Goal: Transaction & Acquisition: Purchase product/service

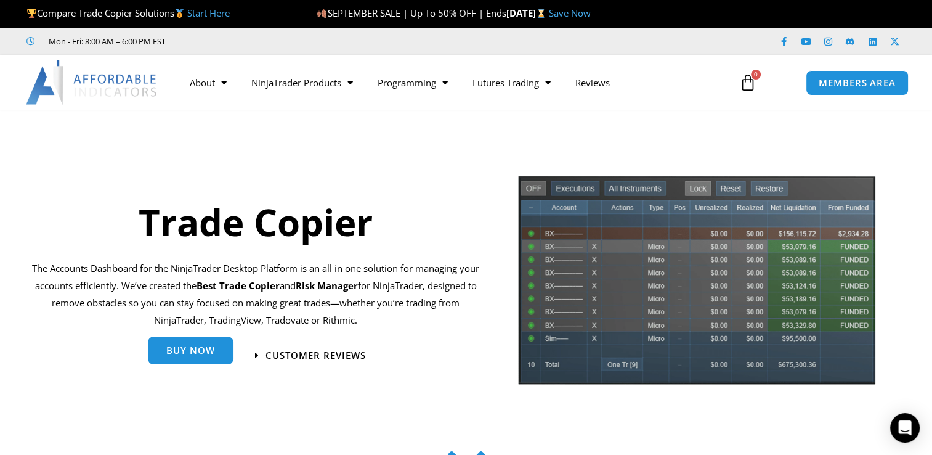
click at [206, 356] on link "Buy Now" at bounding box center [191, 353] width 86 height 28
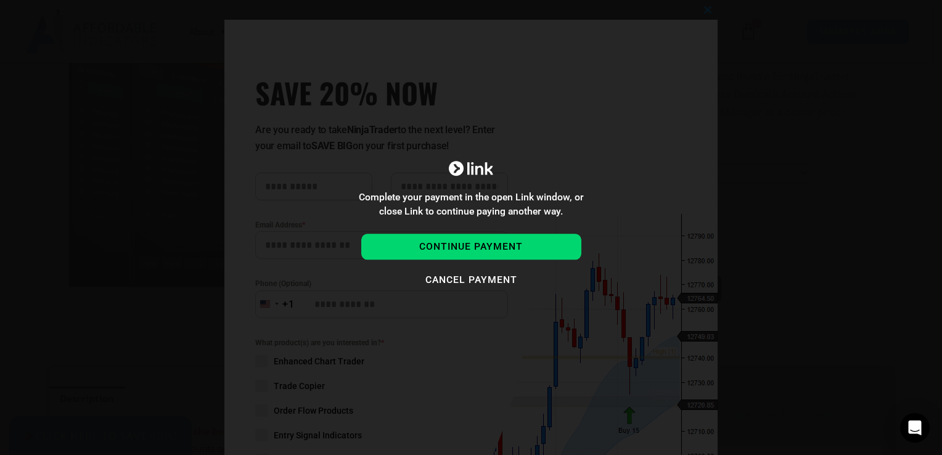
click at [709, 25] on div "Complete your payment in the open Link window, or close Link to continue paying…" at bounding box center [471, 227] width 942 height 455
click at [489, 287] on button "Cancel payment" at bounding box center [471, 280] width 220 height 26
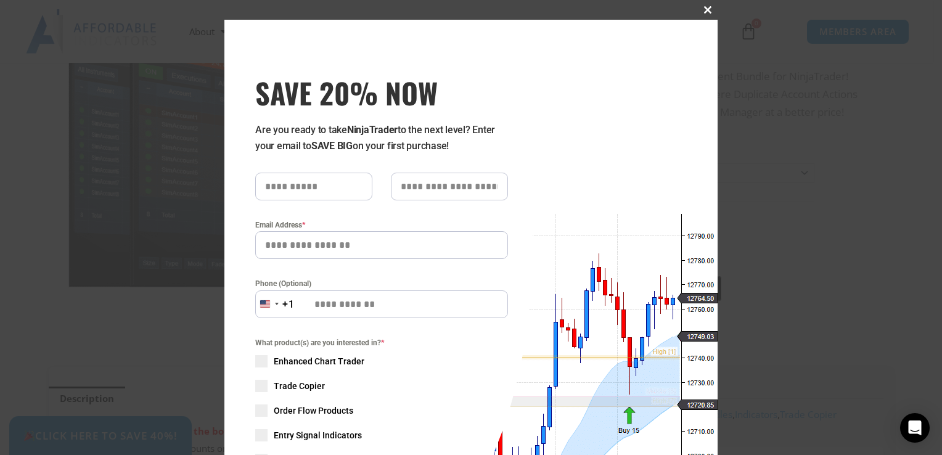
click at [698, 10] on span "SAVE 20% NOW popup" at bounding box center [708, 9] width 20 height 7
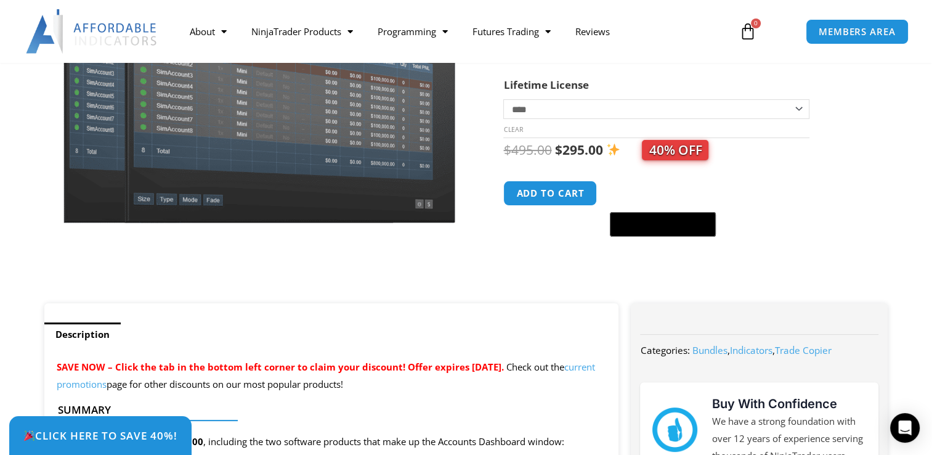
scroll to position [234, 0]
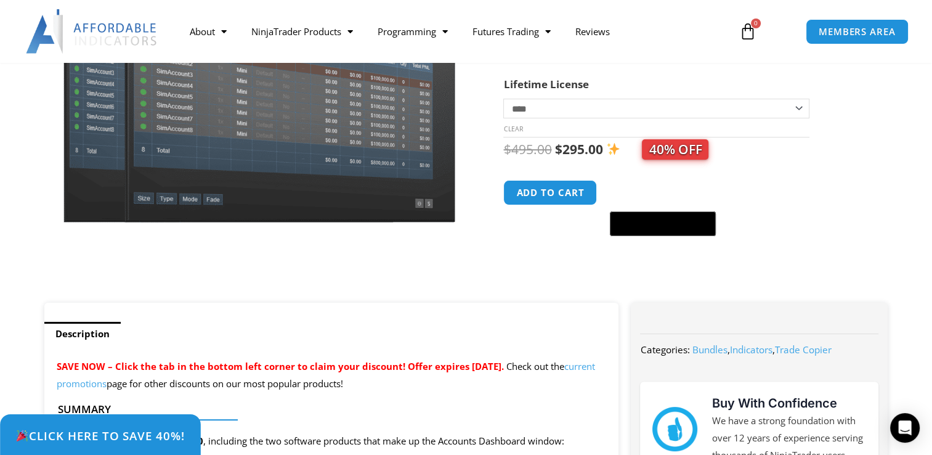
click at [138, 440] on span "Click Here to save 40%!" at bounding box center [99, 436] width 169 height 12
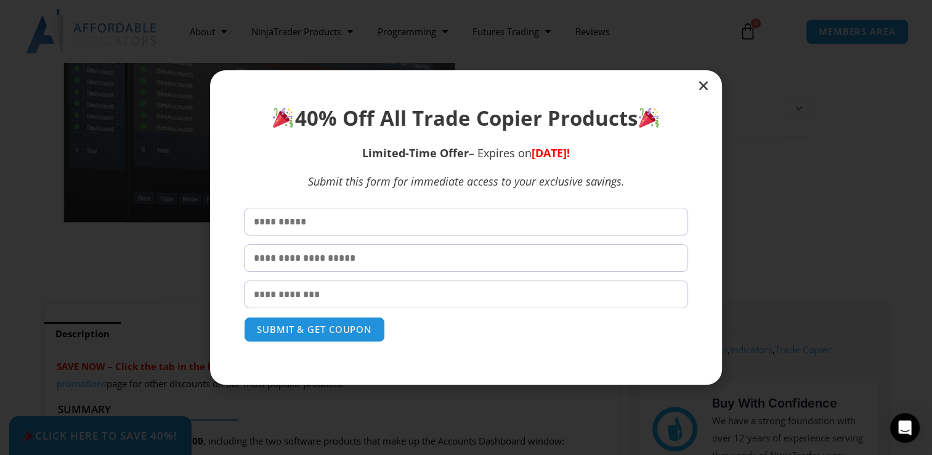
click at [705, 87] on icon "Close" at bounding box center [704, 85] width 12 height 12
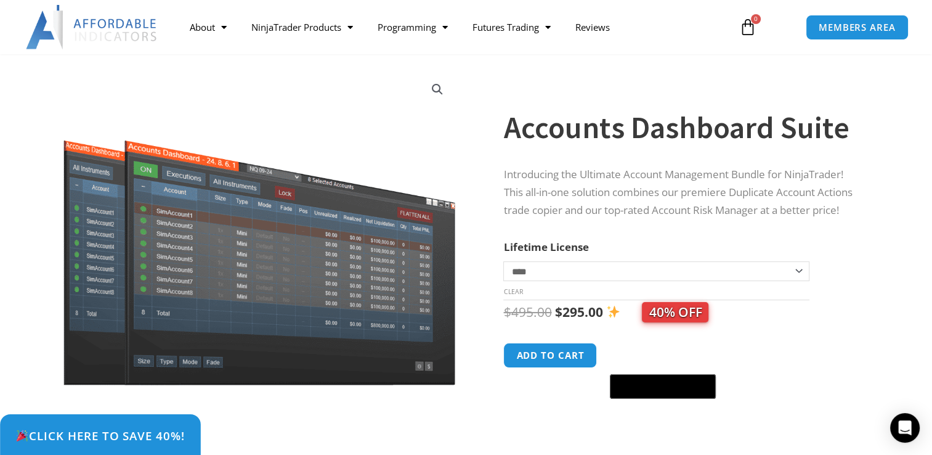
scroll to position [68, 0]
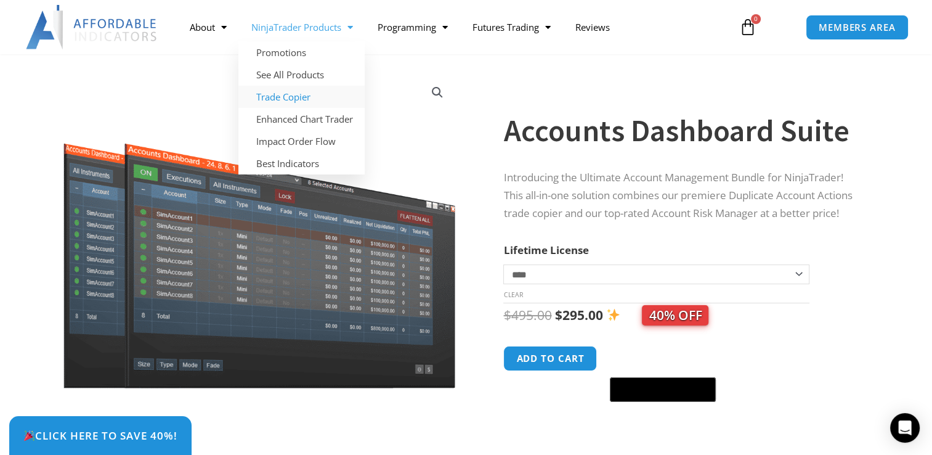
click at [306, 97] on link "Trade Copier" at bounding box center [301, 97] width 126 height 22
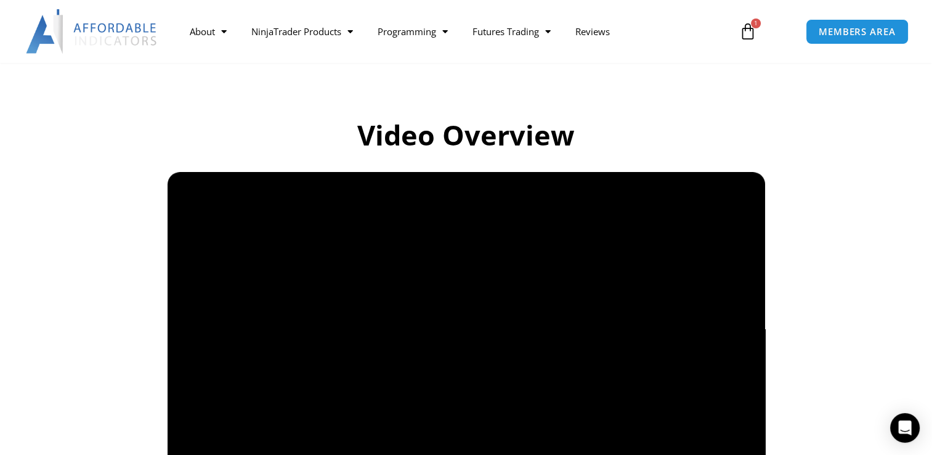
scroll to position [784, 0]
